Goal: Task Accomplishment & Management: Complete application form

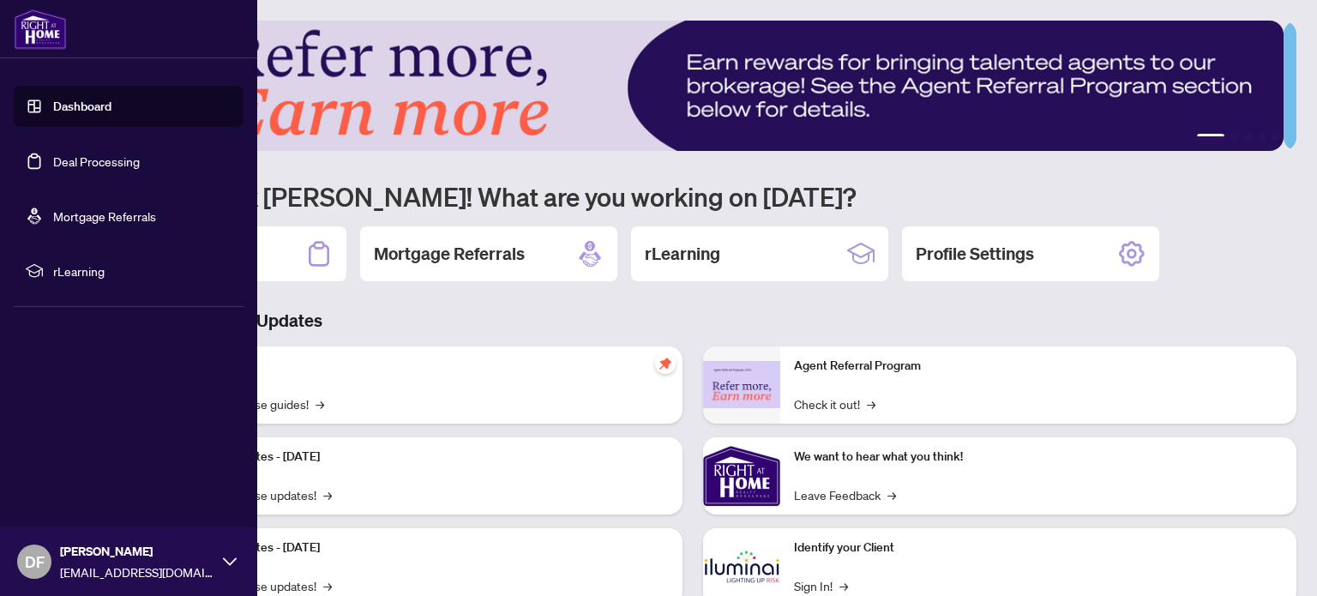
click at [92, 108] on link "Dashboard" at bounding box center [82, 106] width 58 height 15
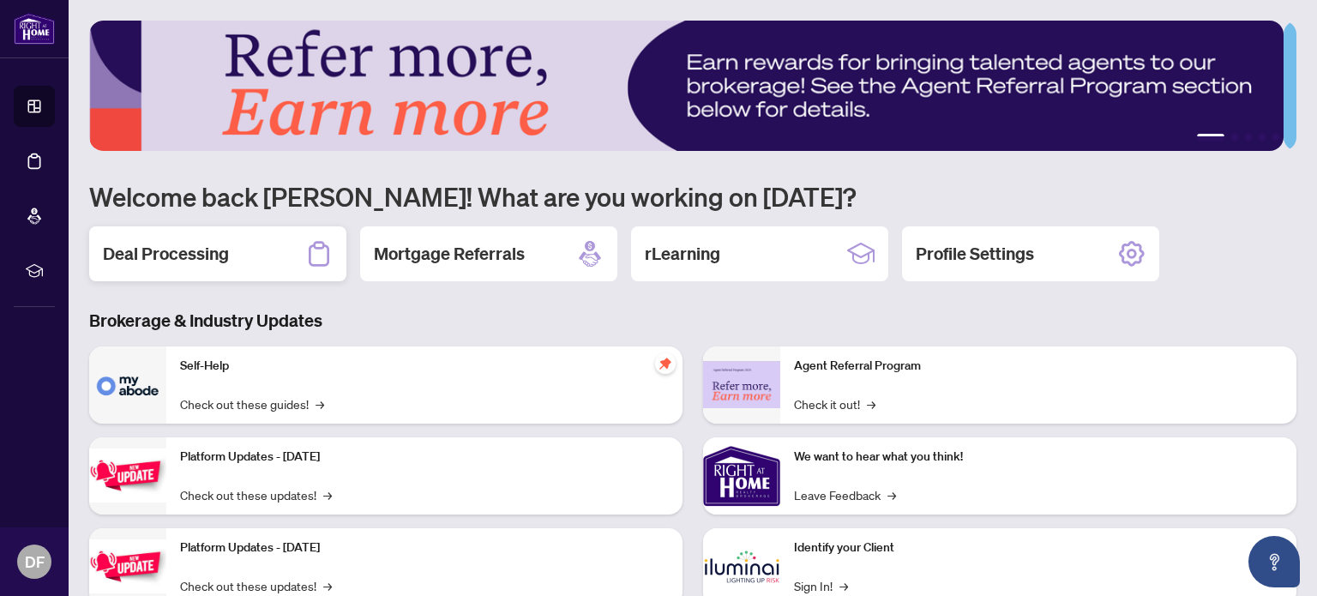
click at [222, 244] on h2 "Deal Processing" at bounding box center [166, 254] width 126 height 24
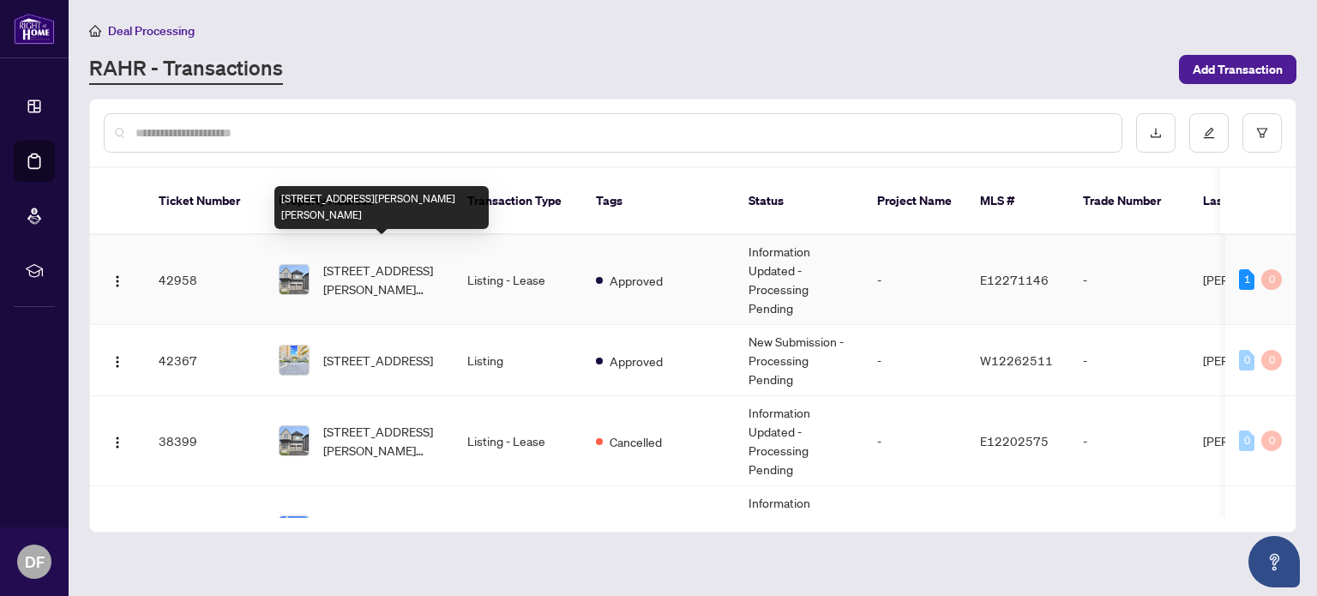
click at [360, 264] on span "[STREET_ADDRESS][PERSON_NAME][PERSON_NAME]" at bounding box center [381, 280] width 117 height 38
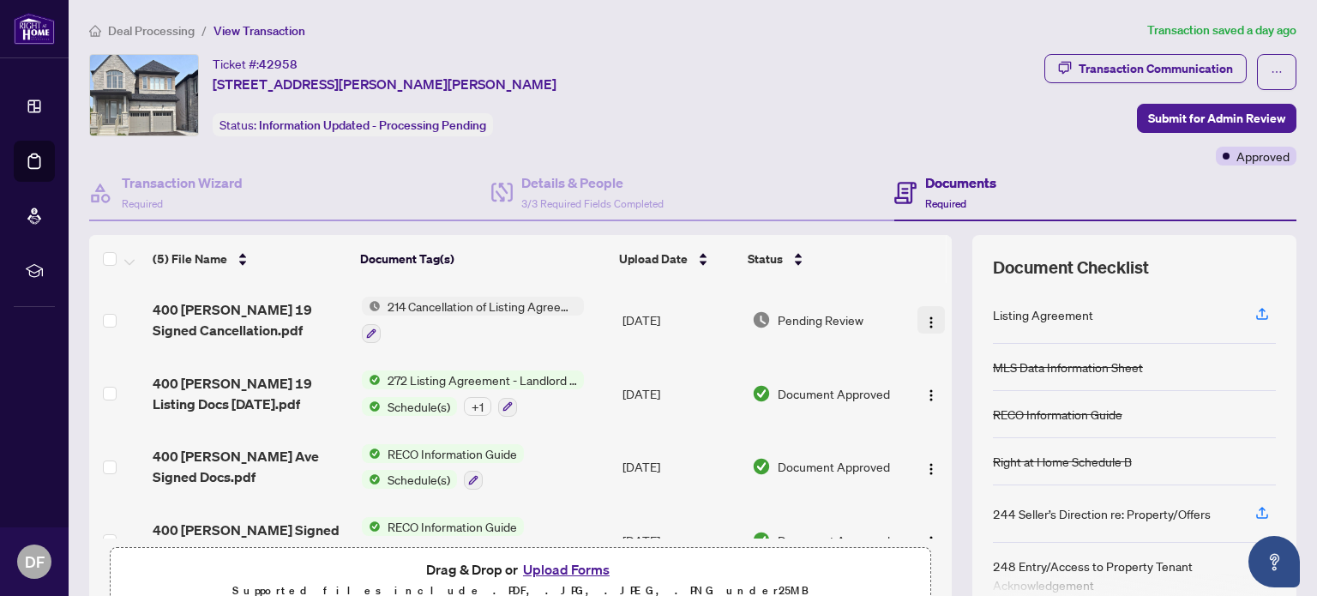
click at [924, 315] on img "button" at bounding box center [931, 322] width 14 height 14
click at [901, 260] on th at bounding box center [923, 259] width 45 height 48
click at [1197, 117] on span "Submit for Admin Review" at bounding box center [1216, 118] width 137 height 27
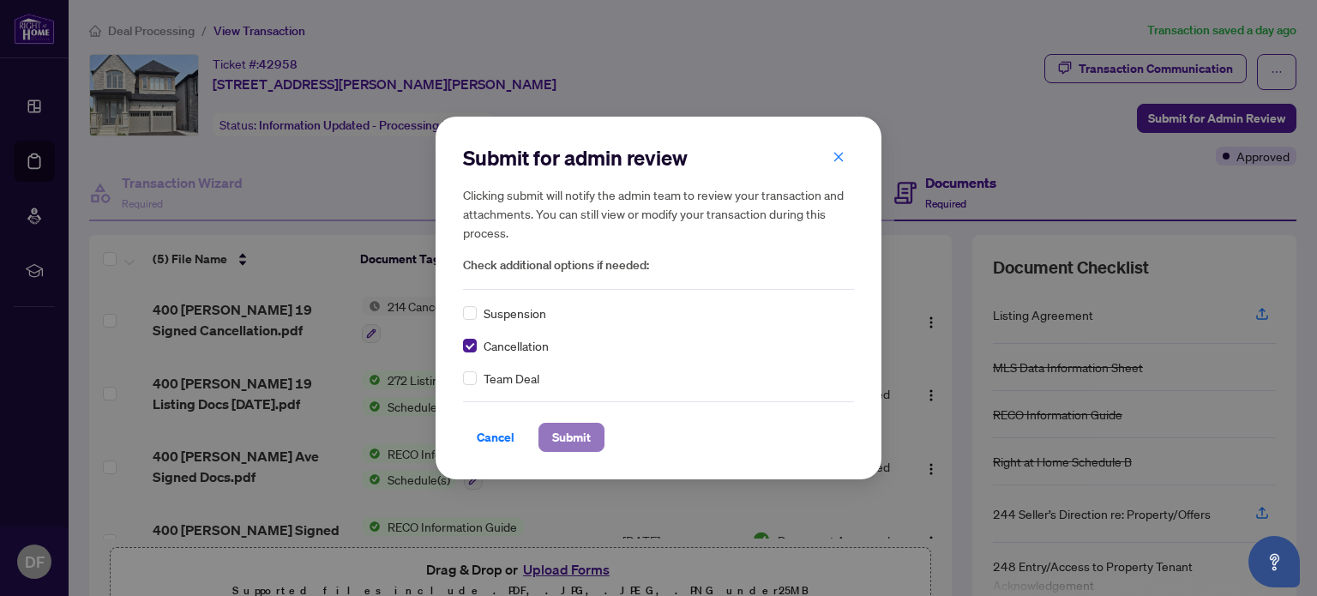
click at [584, 435] on span "Submit" at bounding box center [571, 436] width 39 height 27
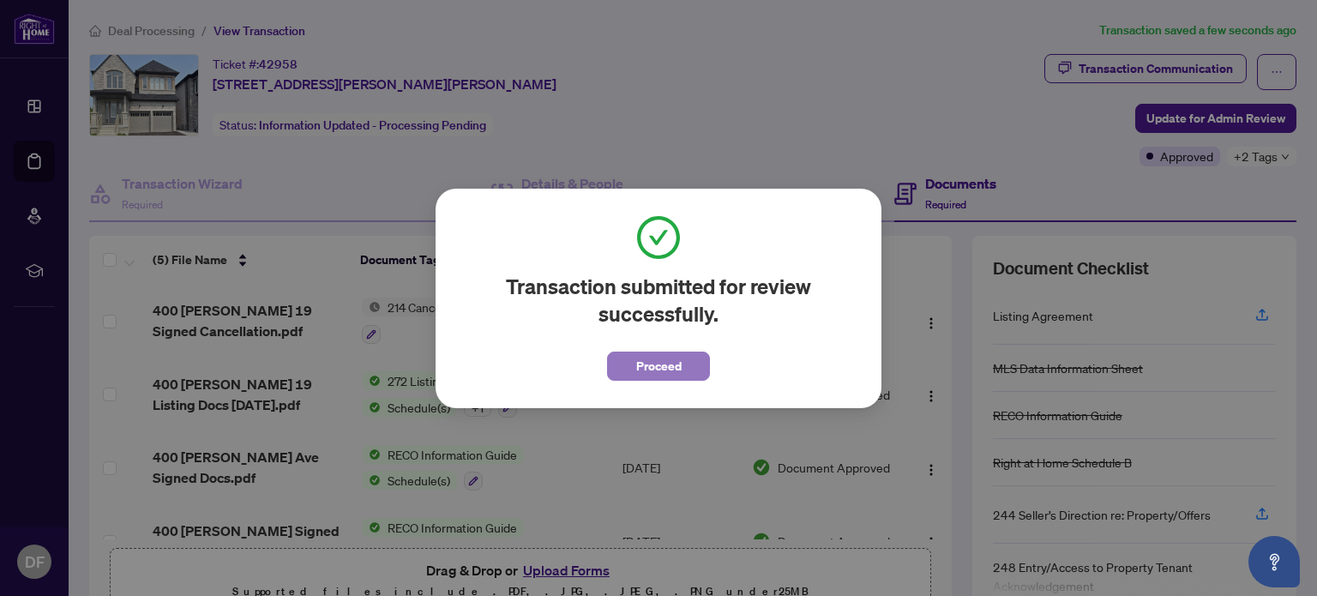
click at [650, 371] on span "Proceed" at bounding box center [658, 365] width 45 height 27
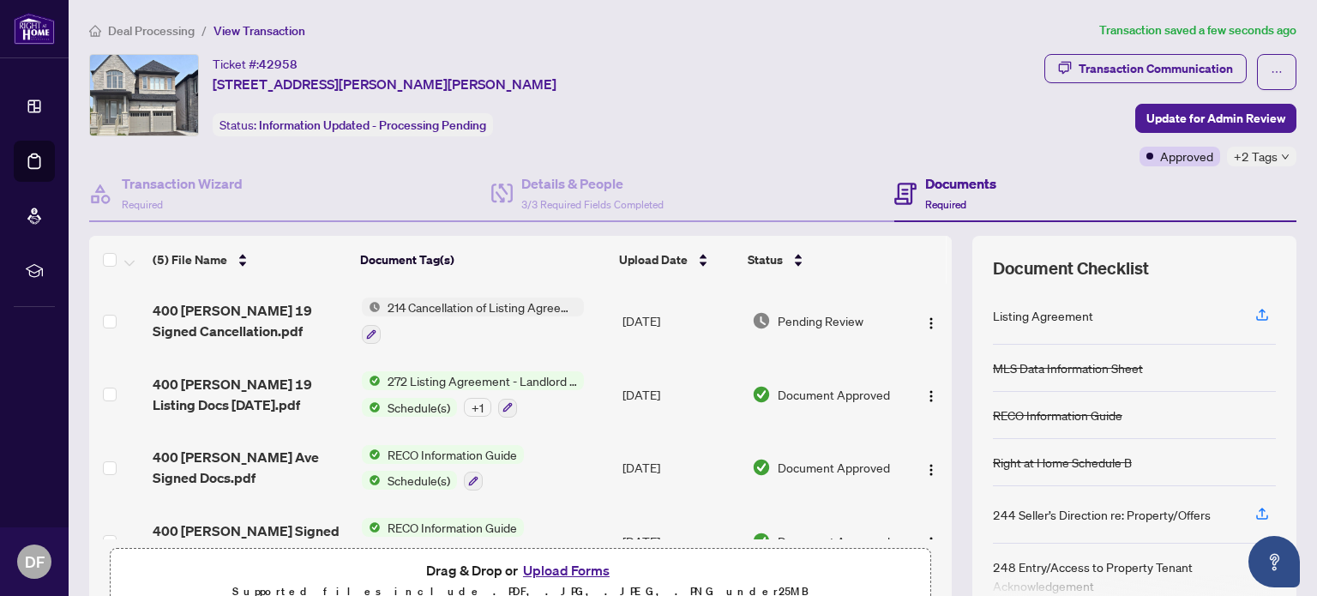
click at [791, 321] on span "Pending Review" at bounding box center [821, 320] width 86 height 19
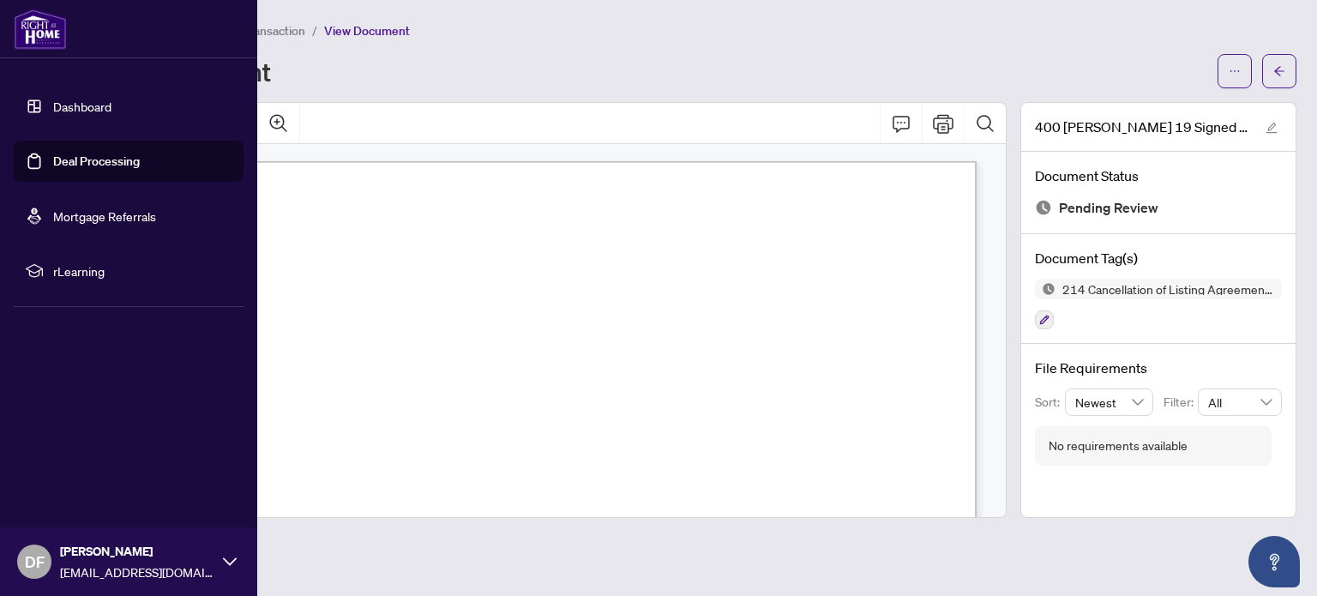
click at [226, 563] on icon at bounding box center [230, 562] width 14 height 14
click at [68, 462] on span "Logout" at bounding box center [69, 459] width 39 height 27
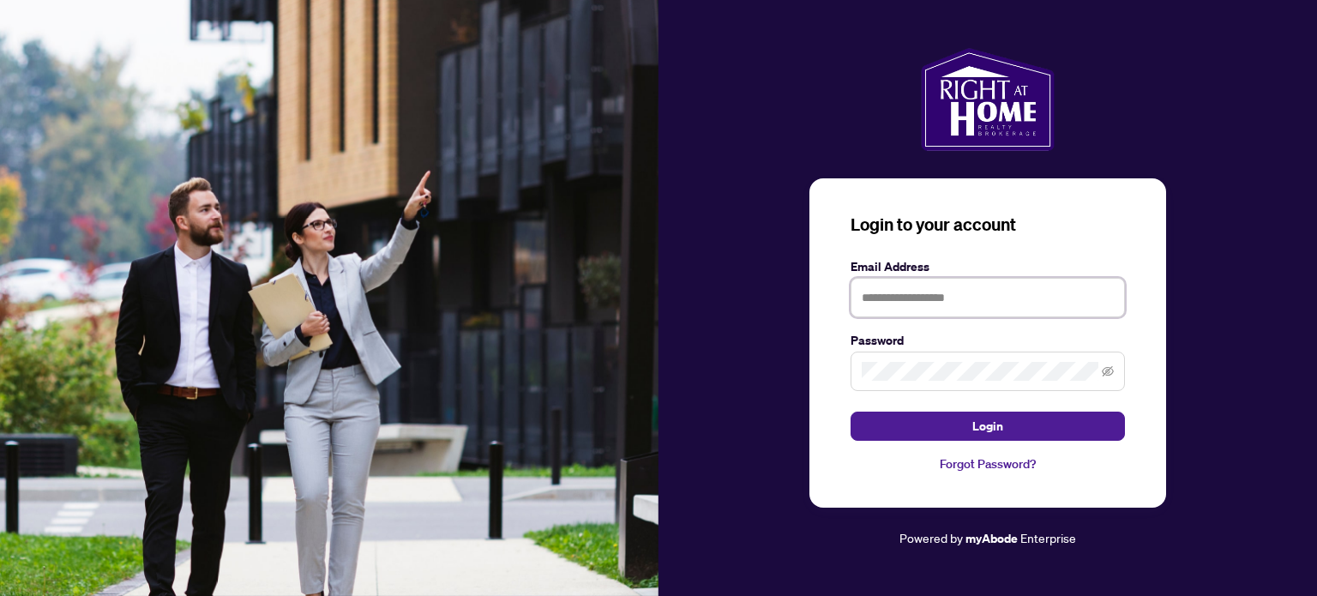
type input "**********"
